Goal: Information Seeking & Learning: Learn about a topic

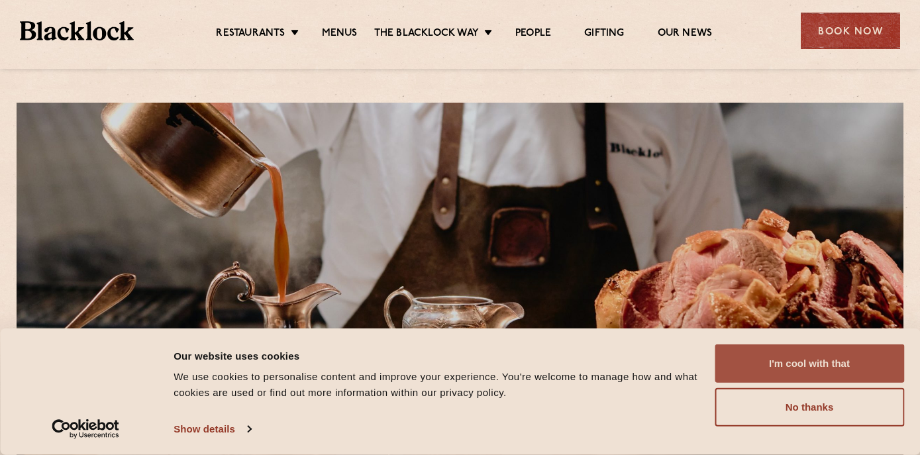
click at [811, 362] on button "I'm cool with that" at bounding box center [809, 363] width 189 height 38
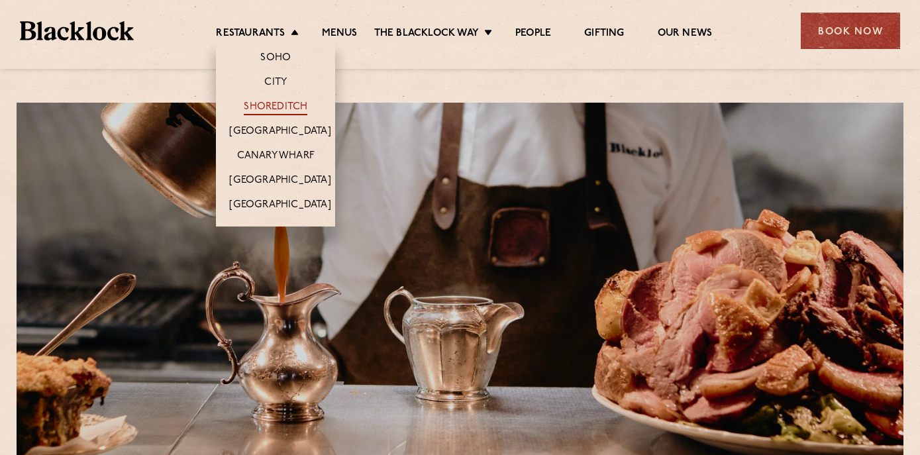
click at [272, 105] on link "Shoreditch" at bounding box center [276, 108] width 64 height 15
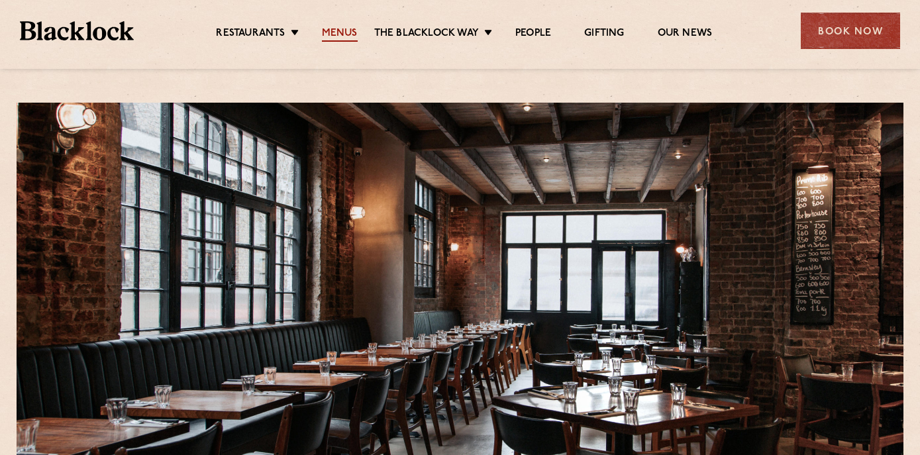
click at [342, 32] on link "Menus" at bounding box center [340, 34] width 36 height 15
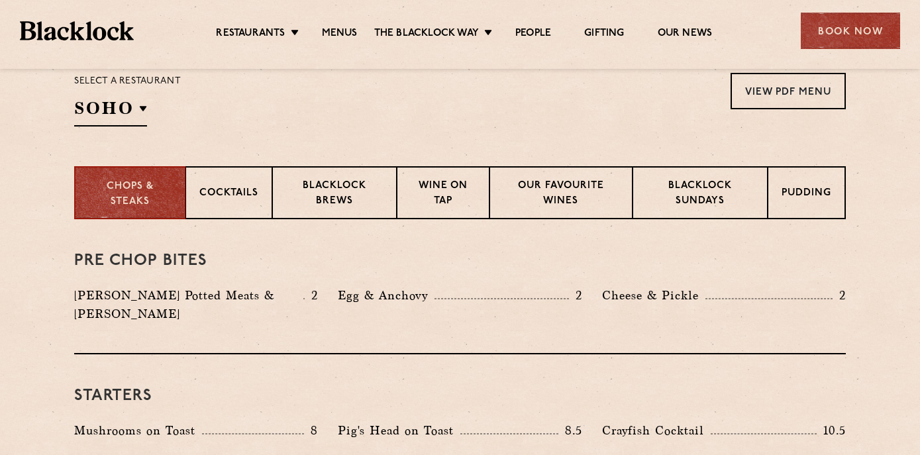
scroll to position [342, 0]
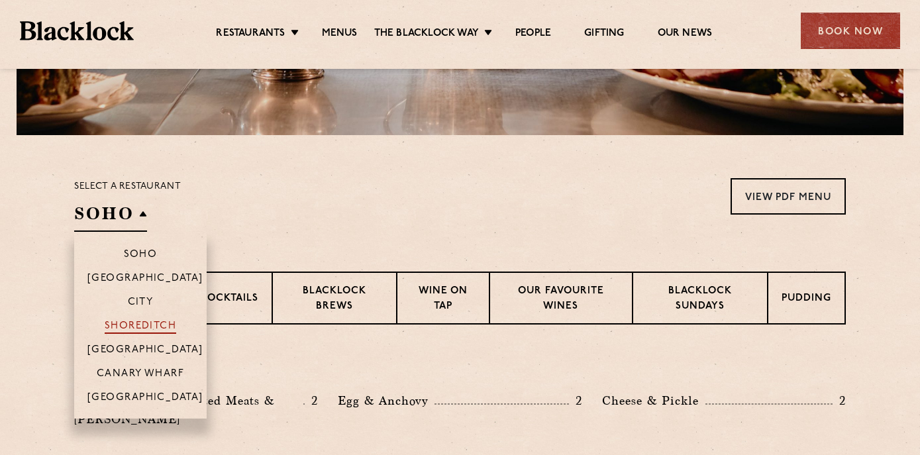
click at [154, 325] on p "Shoreditch" at bounding box center [141, 327] width 72 height 13
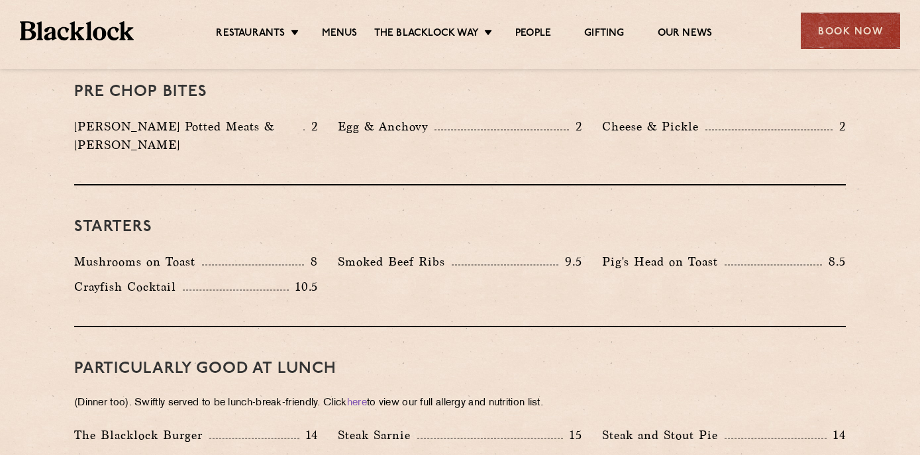
scroll to position [605, 0]
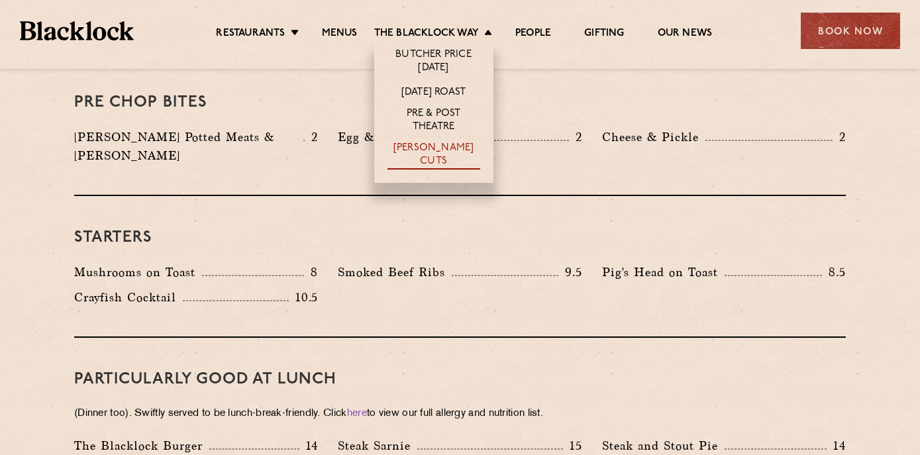
click at [439, 151] on link "[PERSON_NAME] Cuts" at bounding box center [434, 156] width 93 height 28
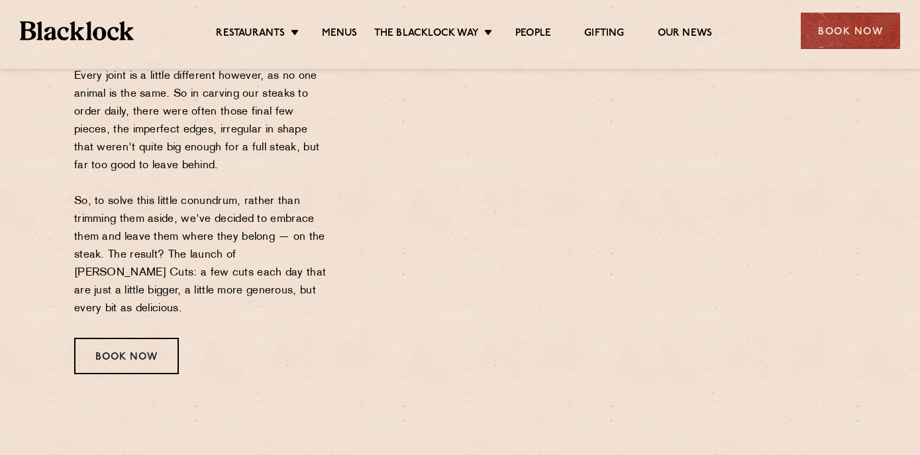
scroll to position [288, 0]
